Goal: Transaction & Acquisition: Purchase product/service

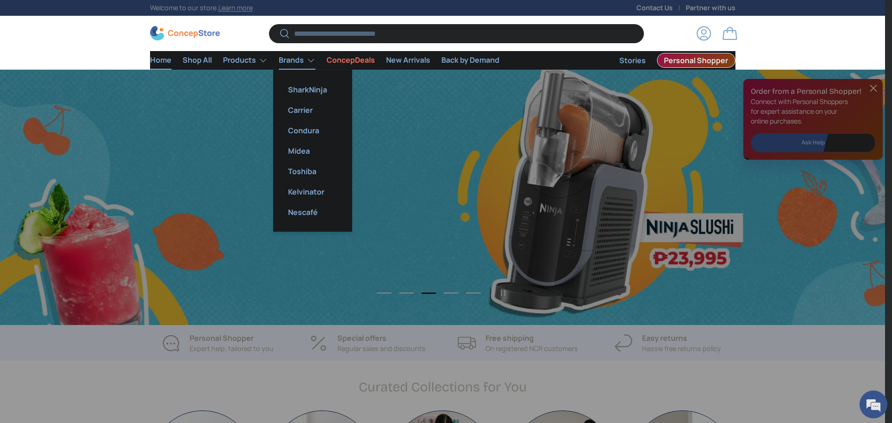
scroll to position [0, 2654]
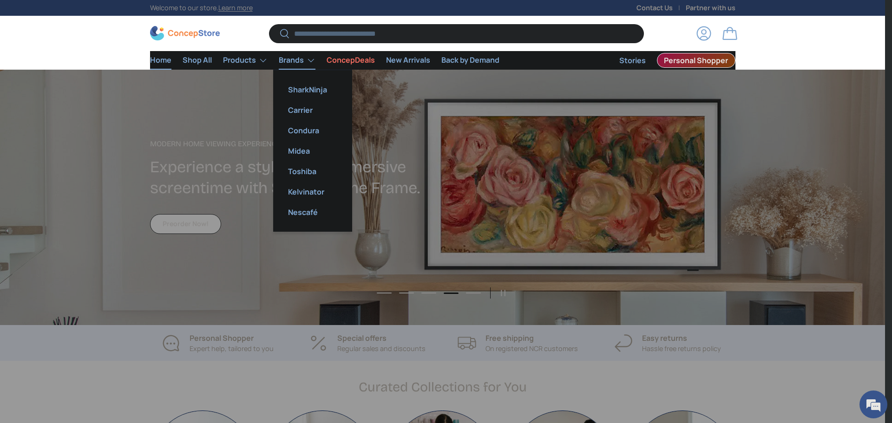
click at [295, 108] on link "Carrier" at bounding box center [313, 110] width 68 height 20
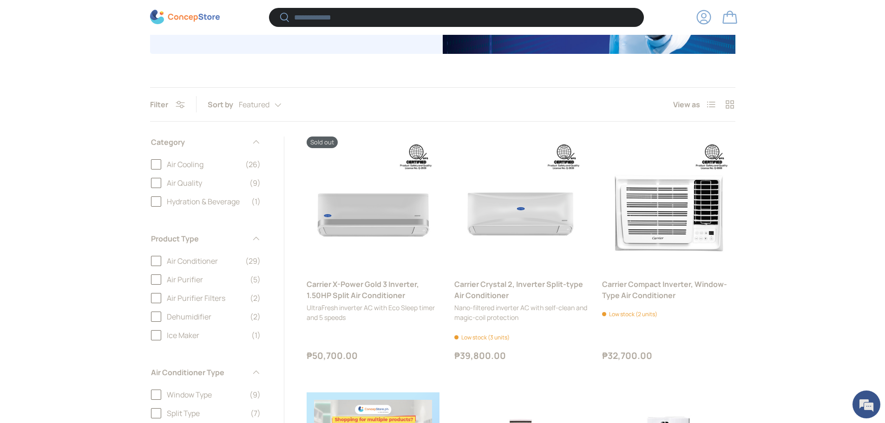
click at [151, 262] on label "Air Conditioner (29)" at bounding box center [206, 260] width 110 height 11
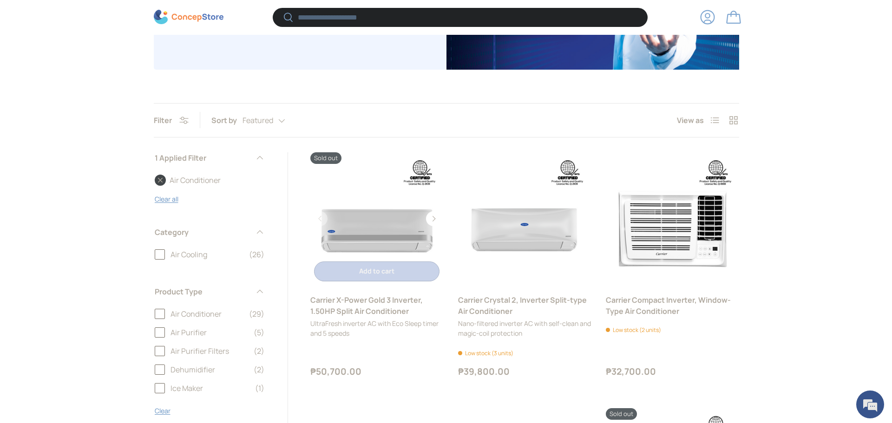
scroll to position [230, 0]
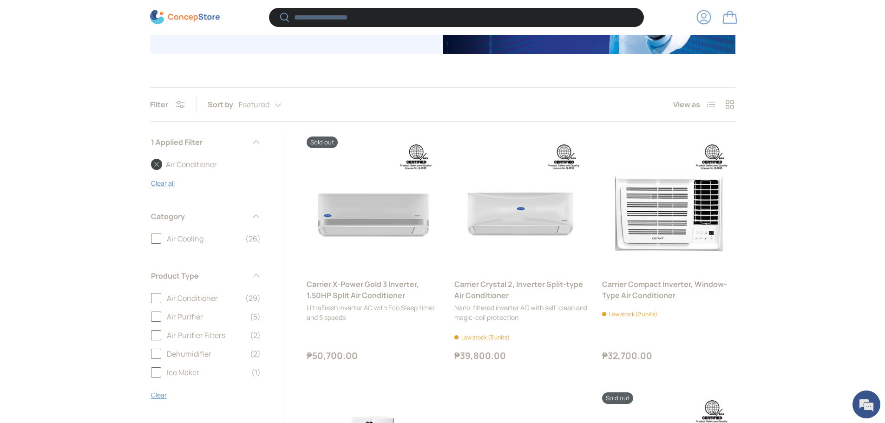
click at [302, 21] on input "Search" at bounding box center [456, 17] width 374 height 19
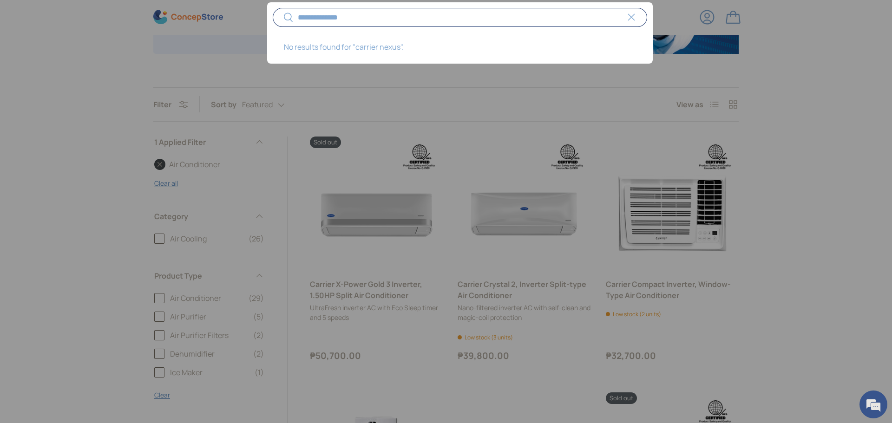
type input "**********"
click at [273, 7] on button "Search" at bounding box center [283, 18] width 21 height 22
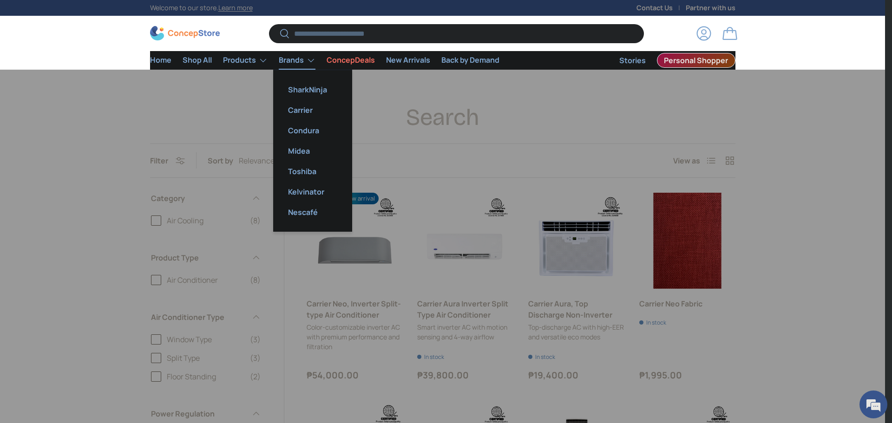
click at [298, 110] on link "Carrier" at bounding box center [313, 110] width 68 height 20
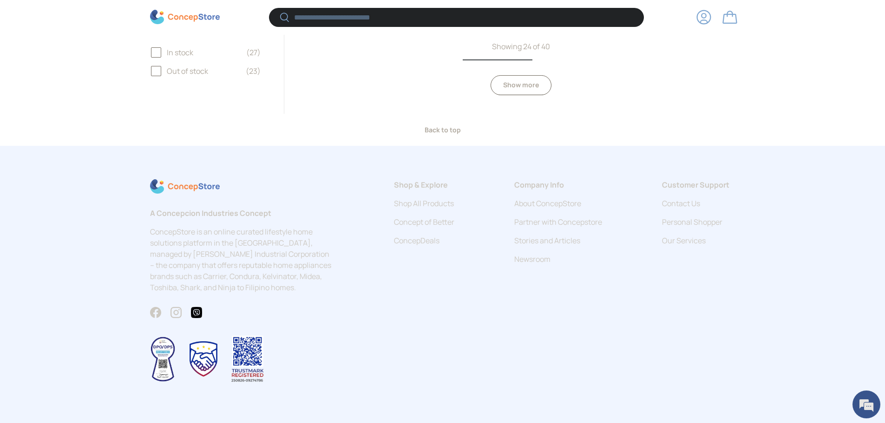
scroll to position [2599, 0]
